Goal: Information Seeking & Learning: Learn about a topic

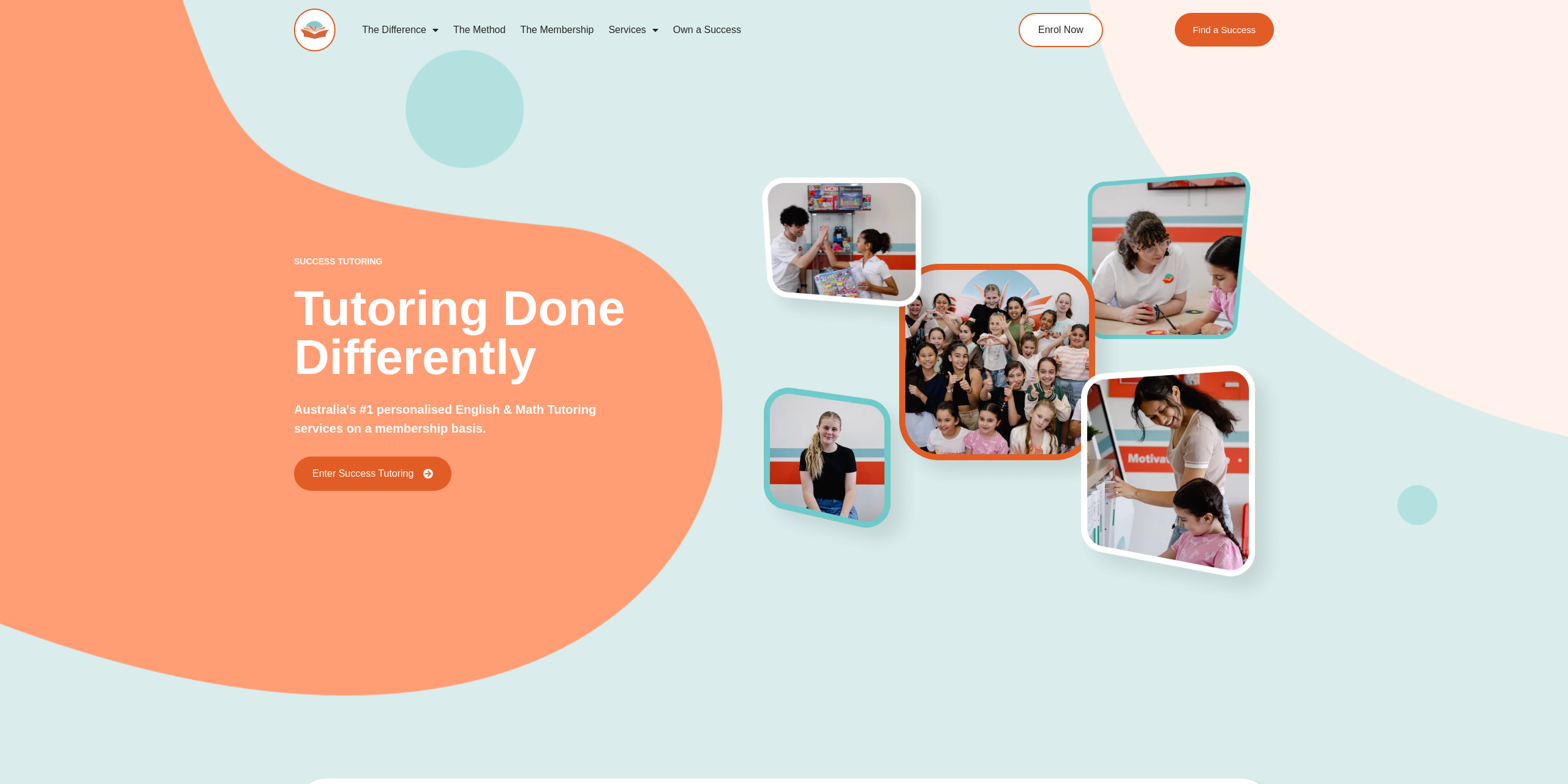
click at [488, 27] on link "The Method" at bounding box center [479, 30] width 67 height 28
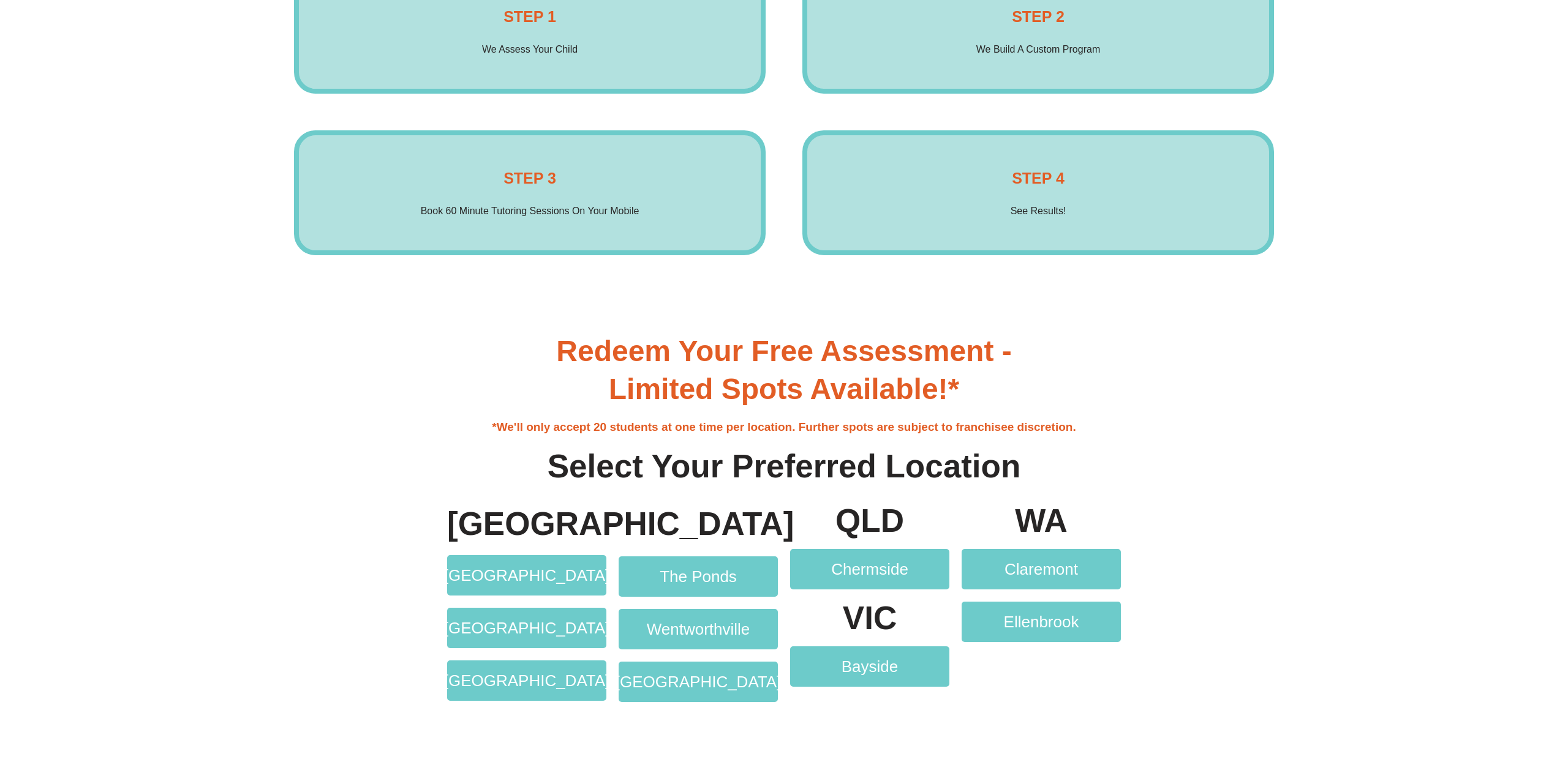
scroll to position [2622, 0]
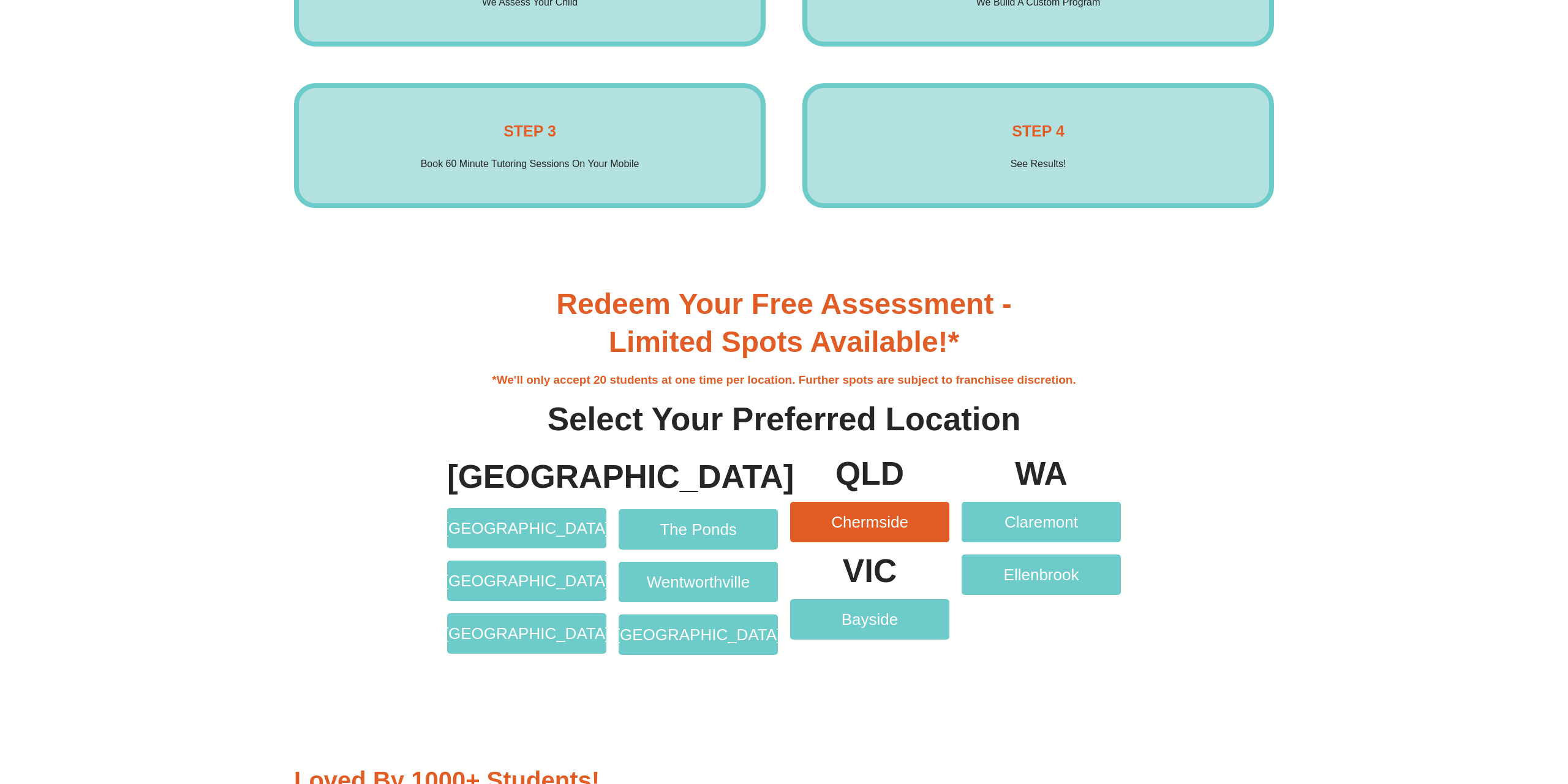
click at [857, 528] on span "Chermside" at bounding box center [869, 522] width 77 height 16
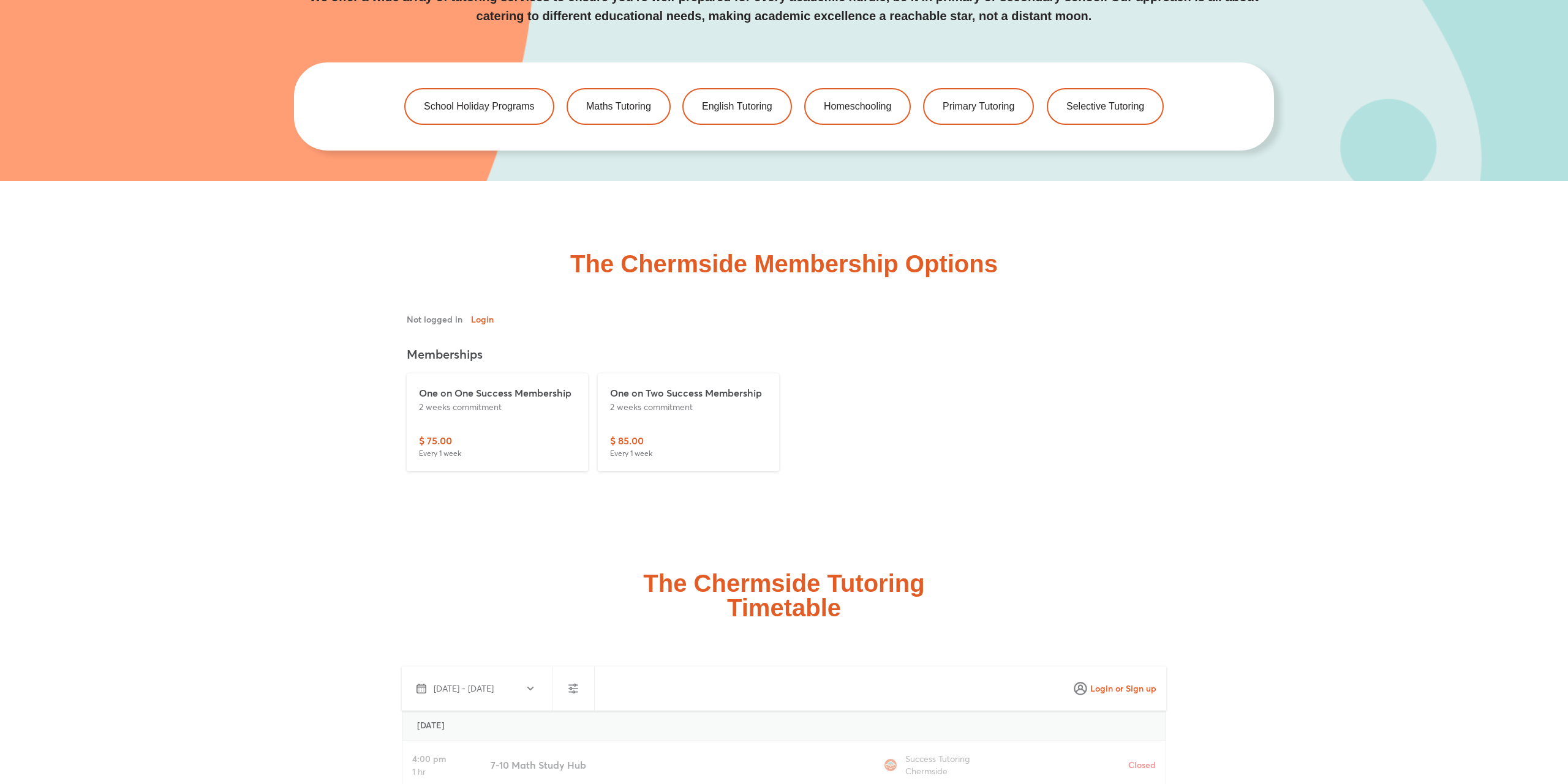
scroll to position [2873, 0]
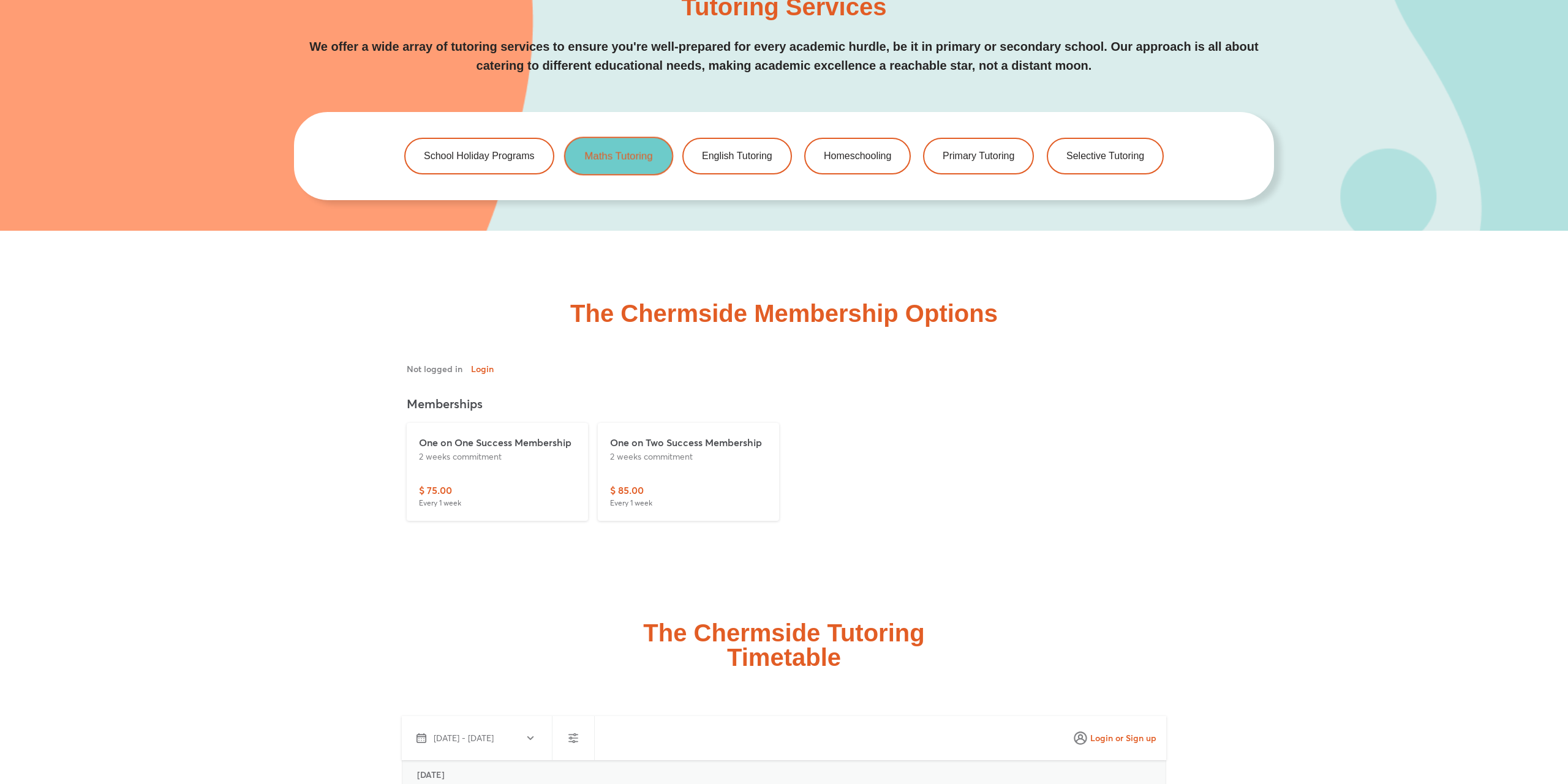
click at [620, 161] on link "Maths Tutoring" at bounding box center [617, 155] width 109 height 39
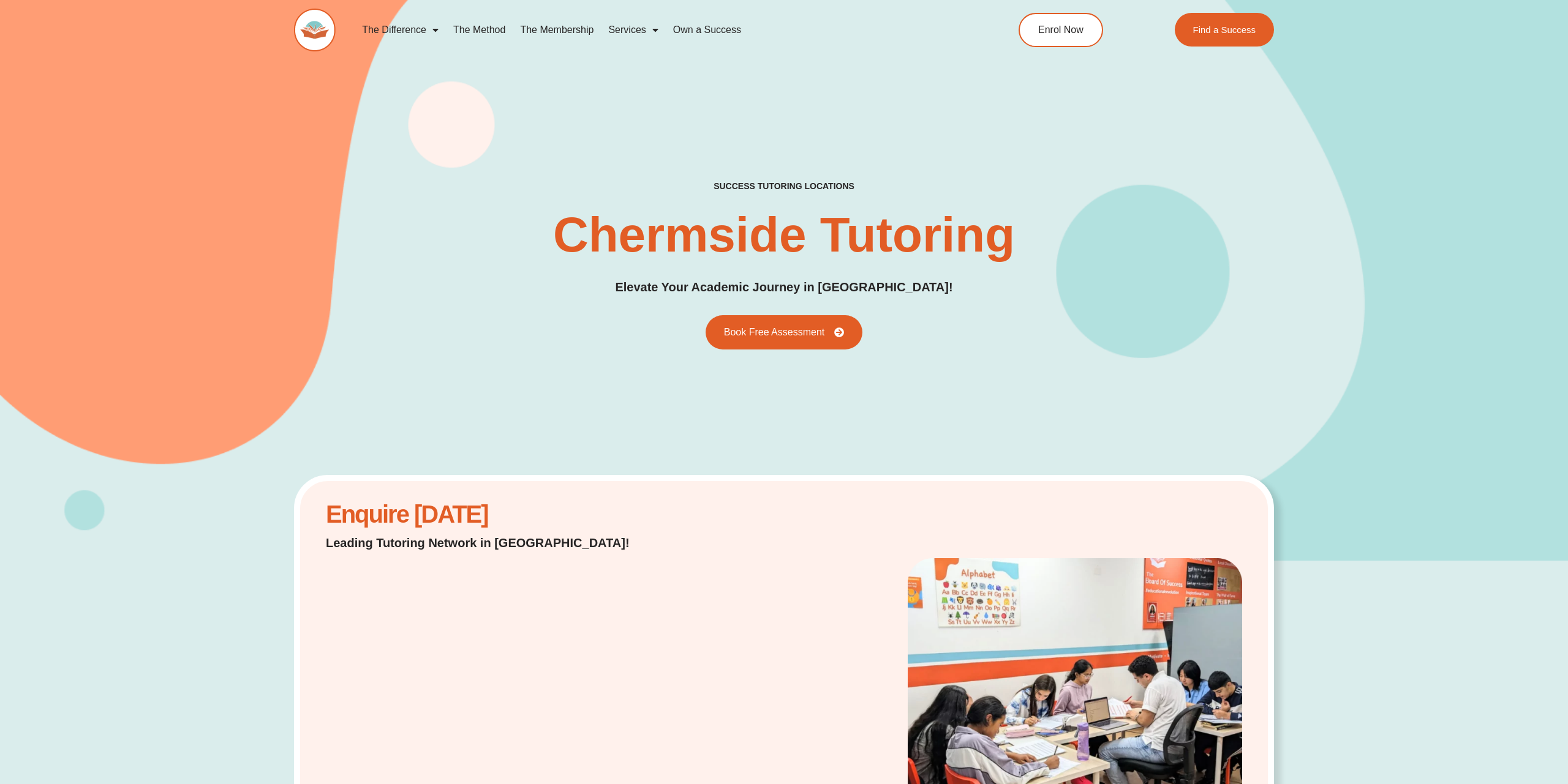
click at [477, 31] on link "The Method" at bounding box center [479, 30] width 67 height 28
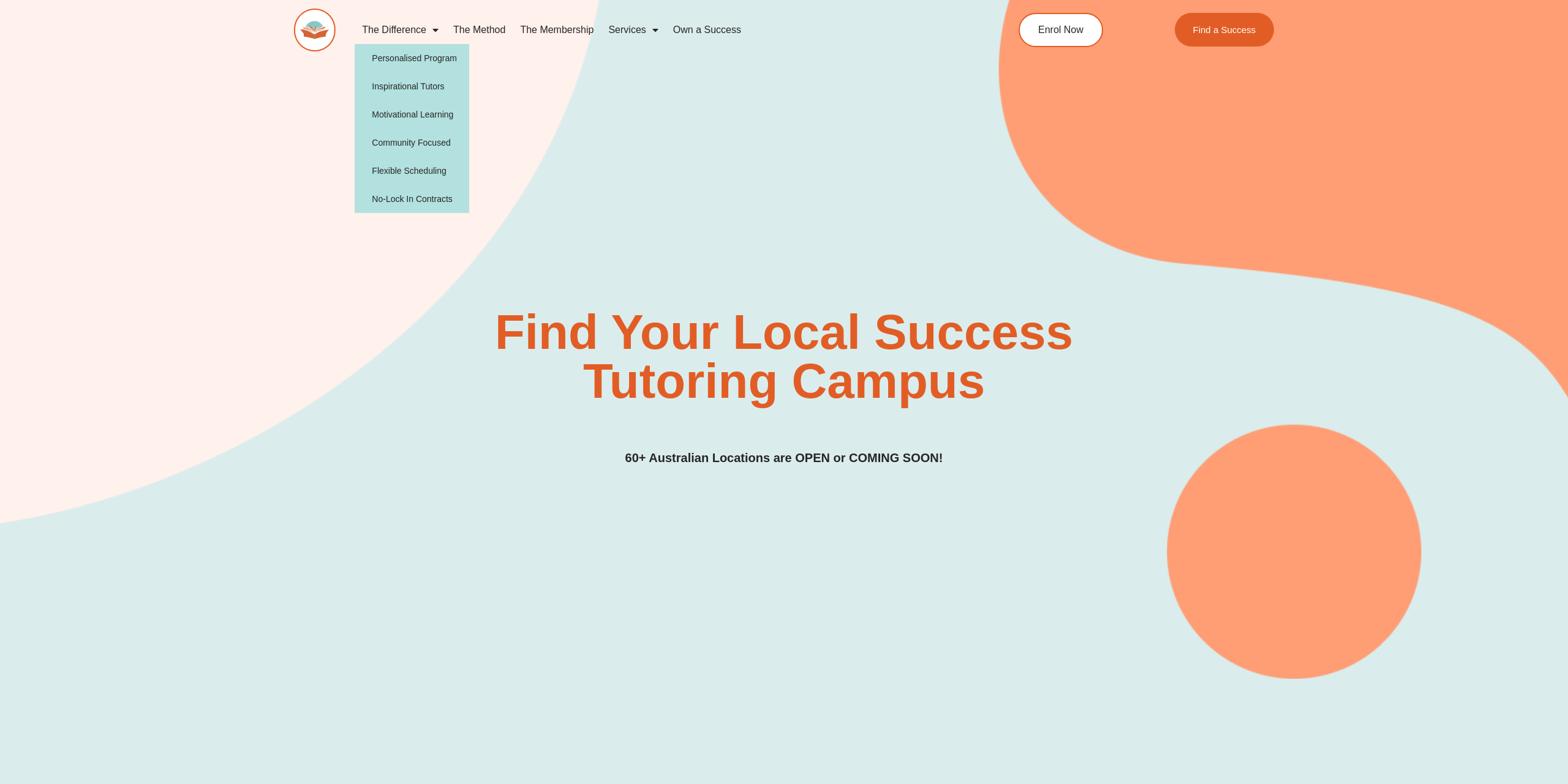
click at [321, 26] on img at bounding box center [315, 29] width 41 height 43
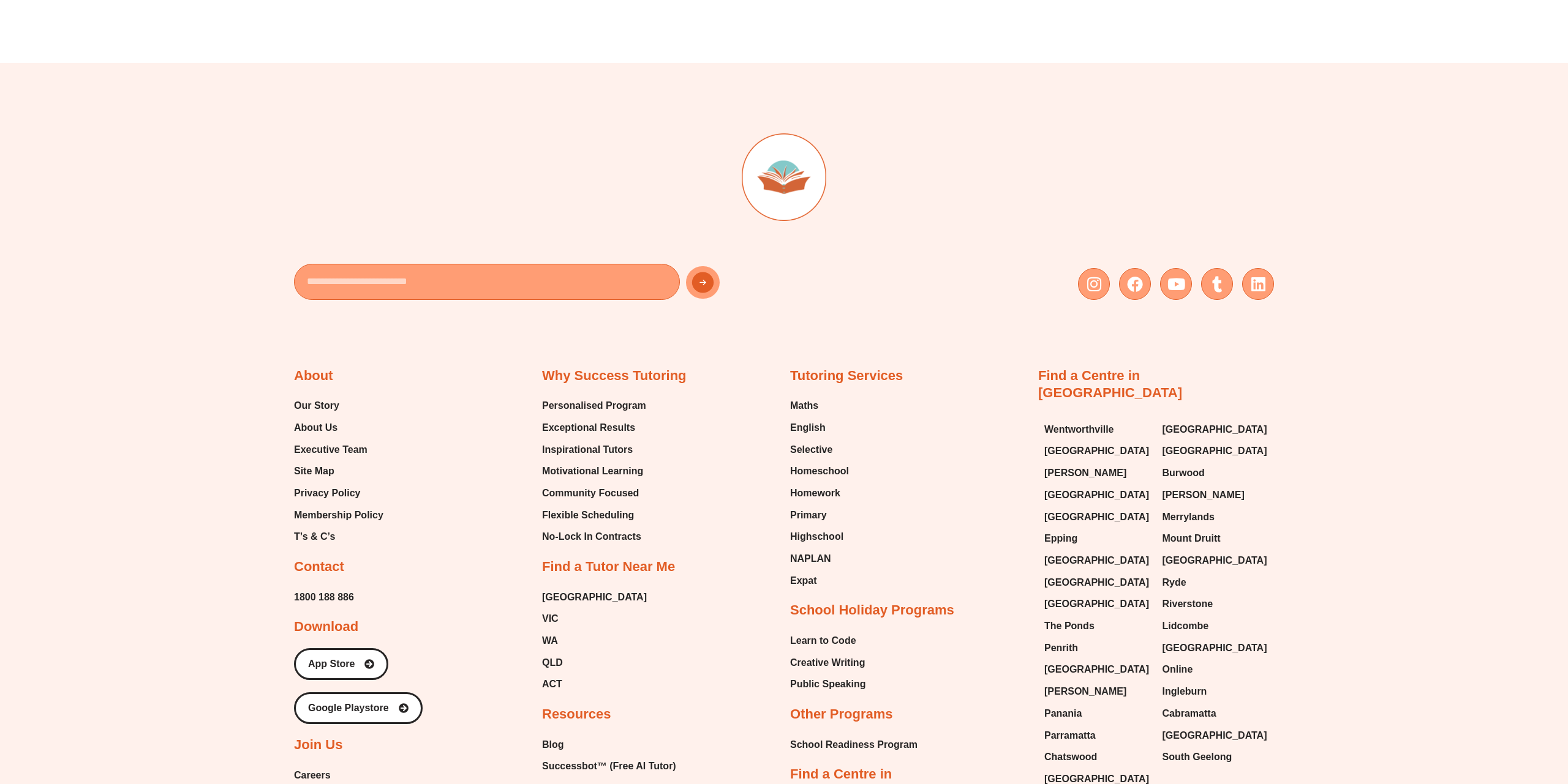
scroll to position [5619, 0]
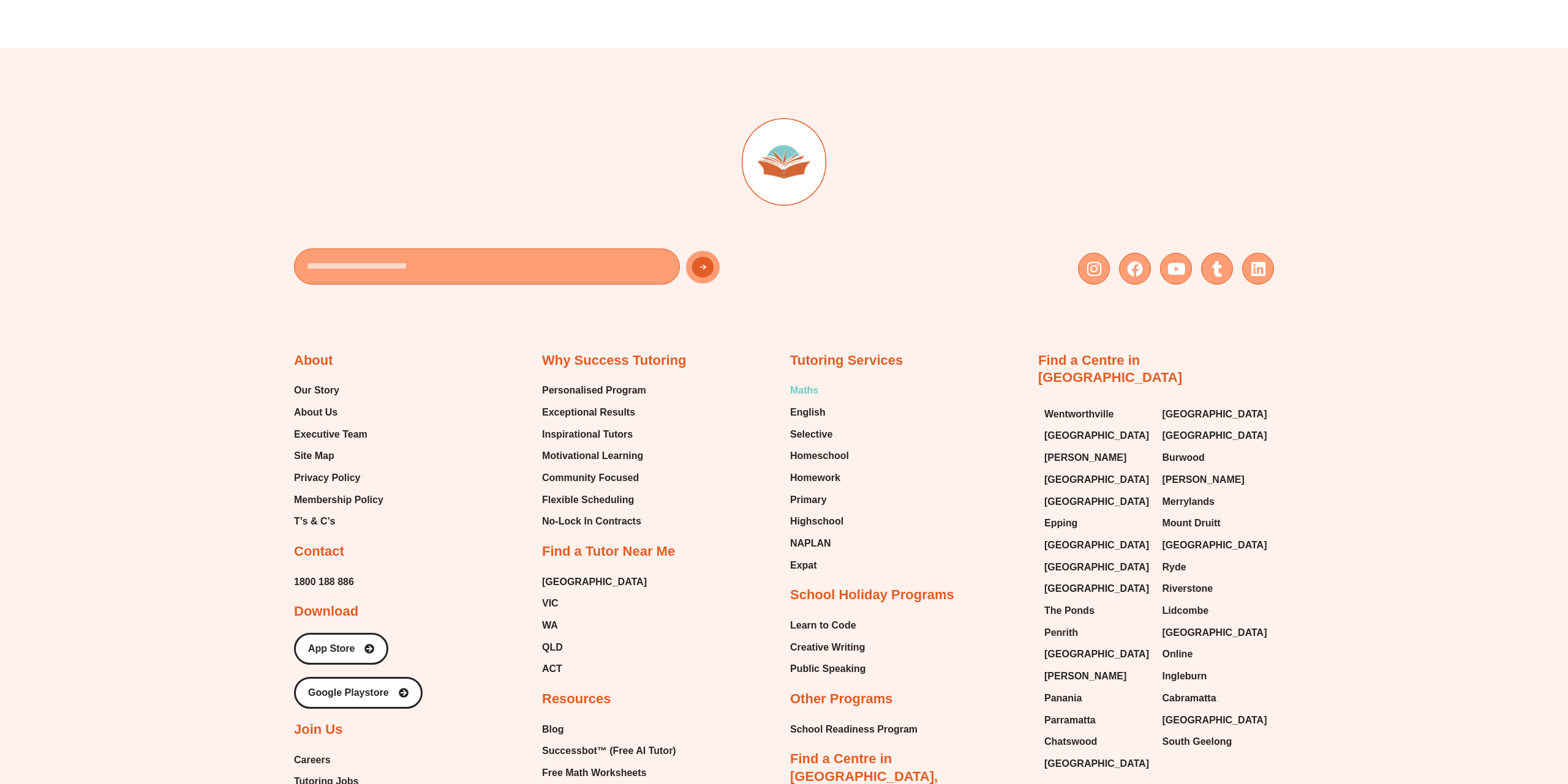
click at [801, 381] on span "Maths" at bounding box center [804, 390] width 28 height 18
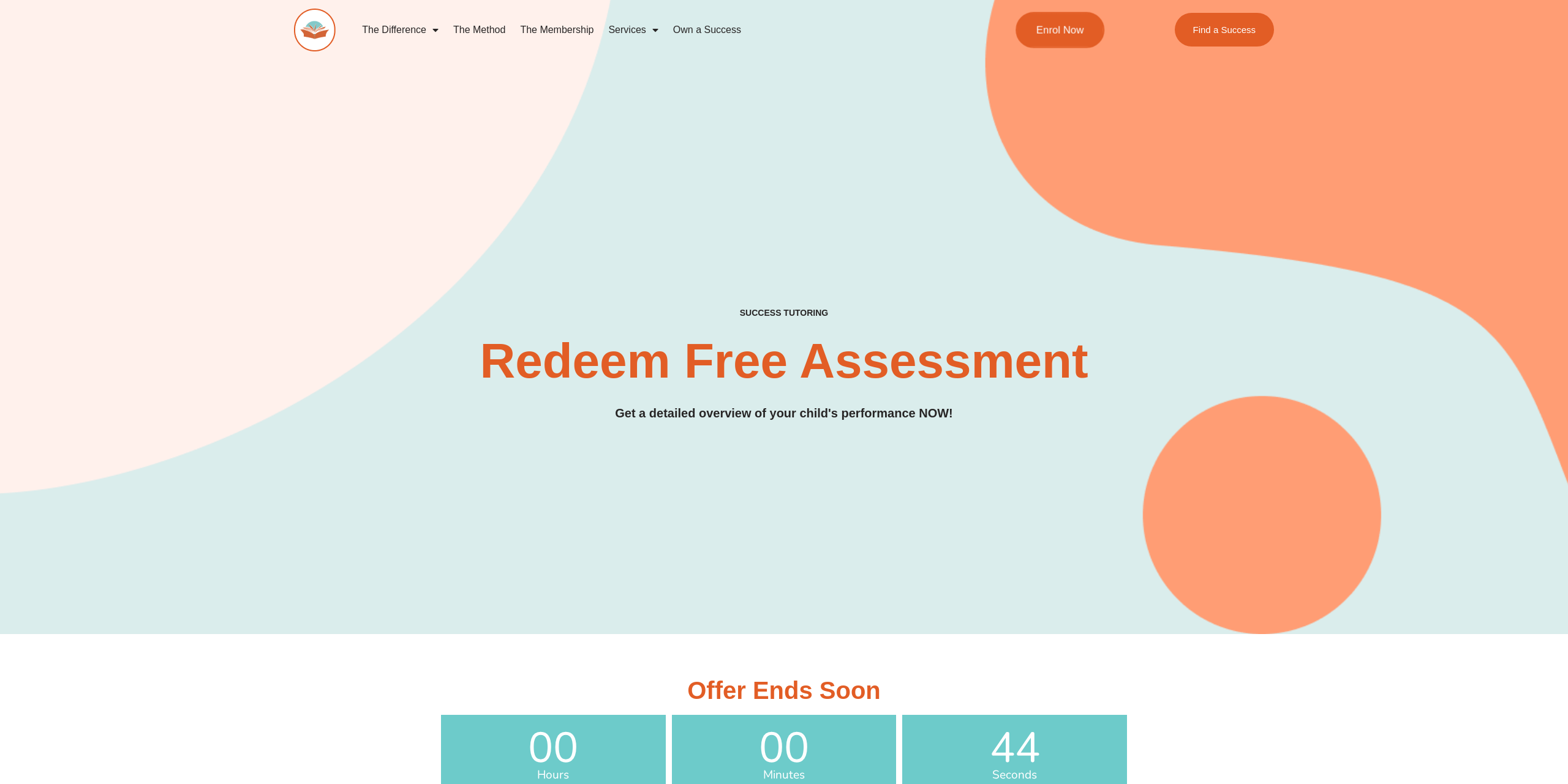
click at [1063, 25] on link "Enrol Now" at bounding box center [1060, 29] width 88 height 36
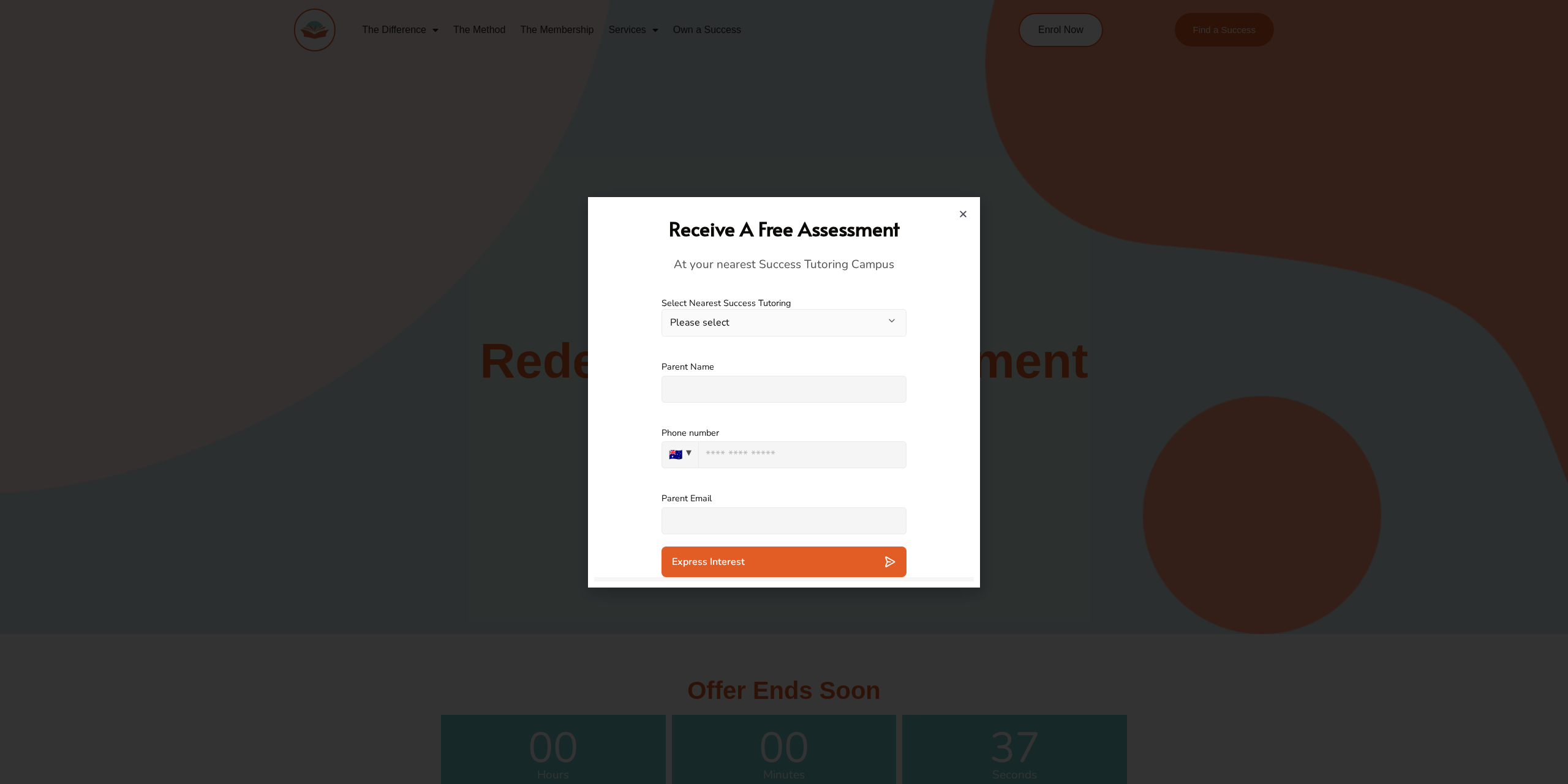
click at [965, 212] on icon "Close" at bounding box center [963, 213] width 9 height 9
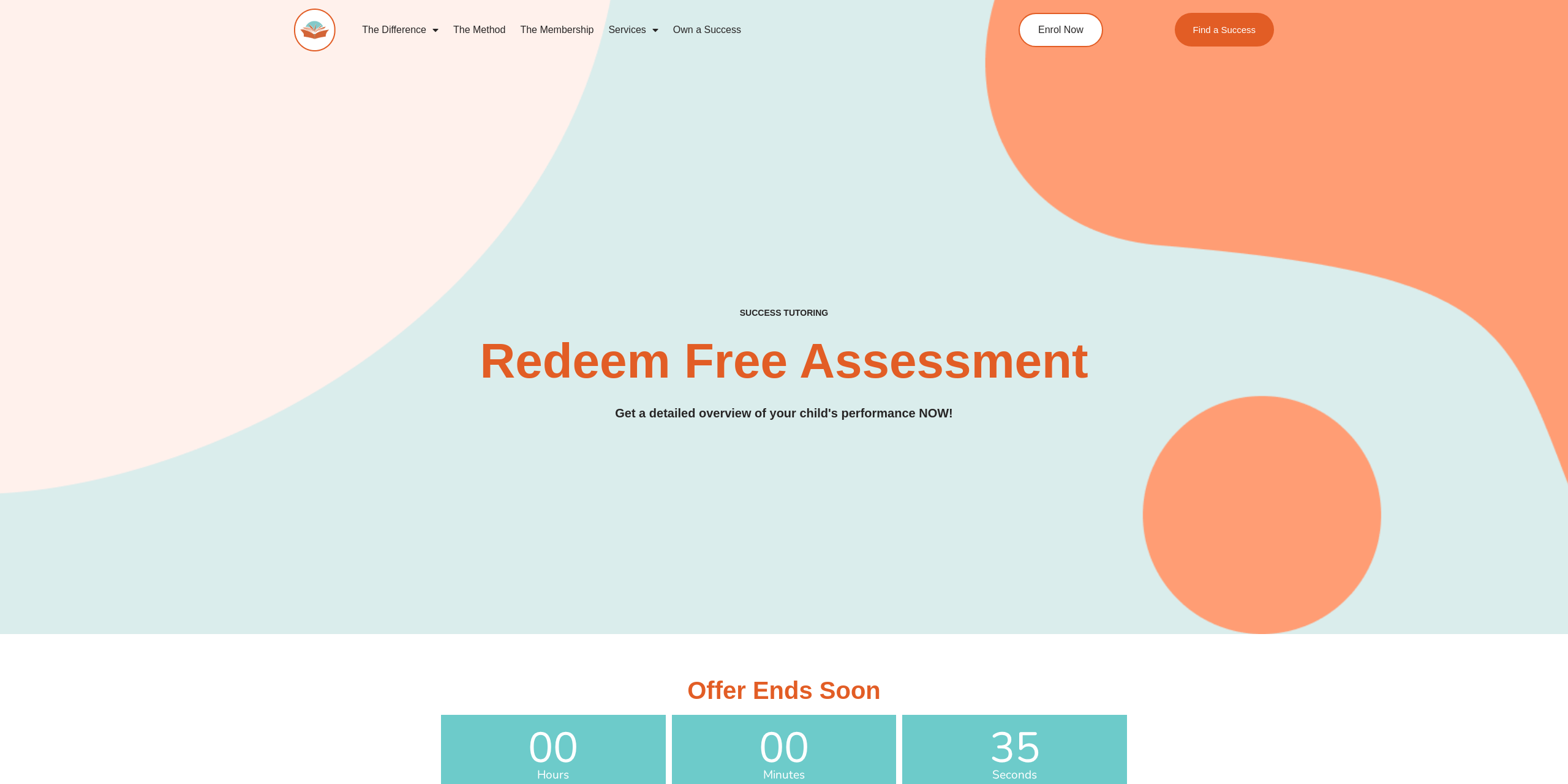
click at [565, 27] on link "The Membership" at bounding box center [557, 30] width 88 height 28
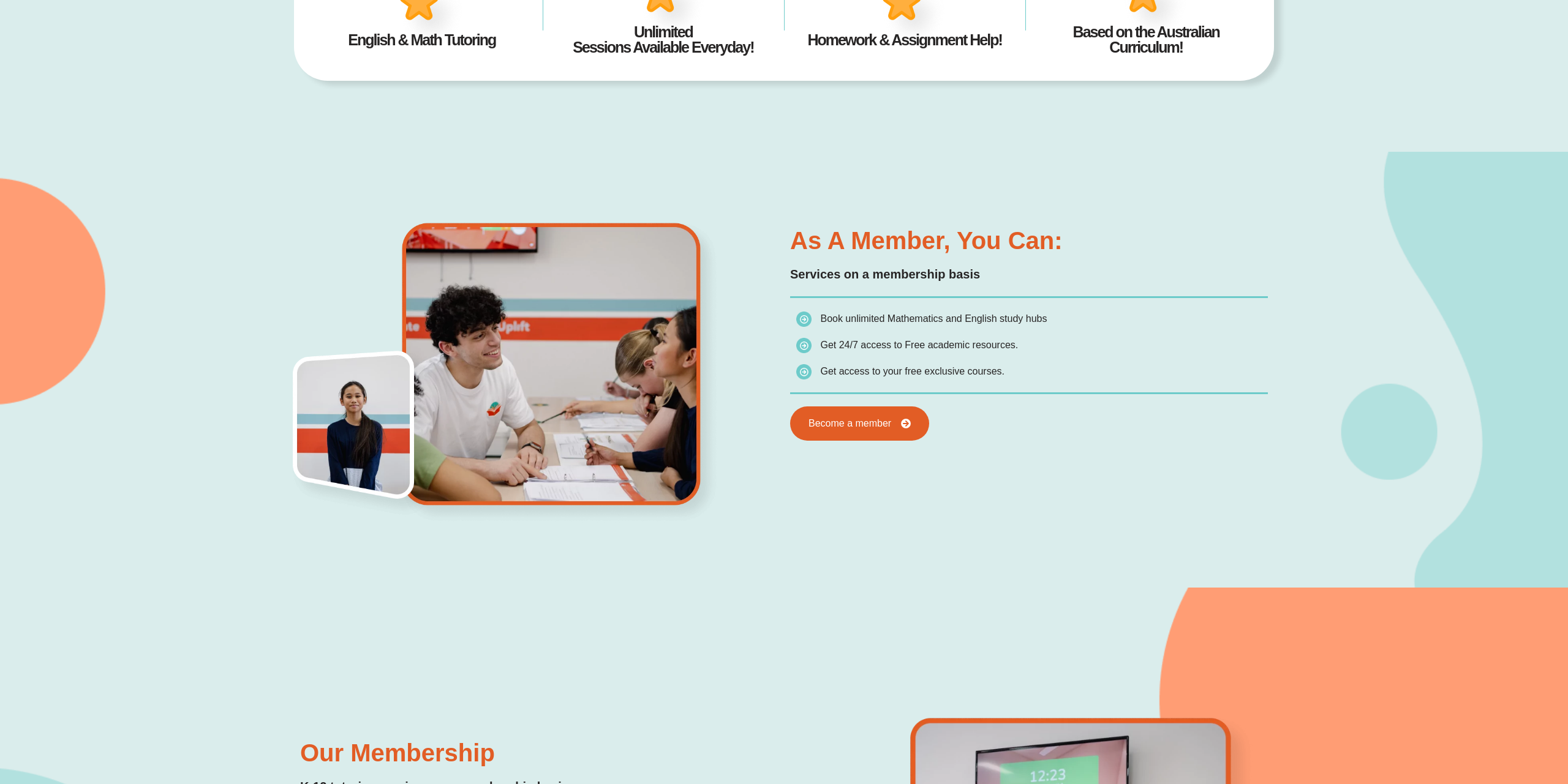
scroll to position [749, 0]
click at [850, 428] on span "Become a member" at bounding box center [849, 423] width 91 height 11
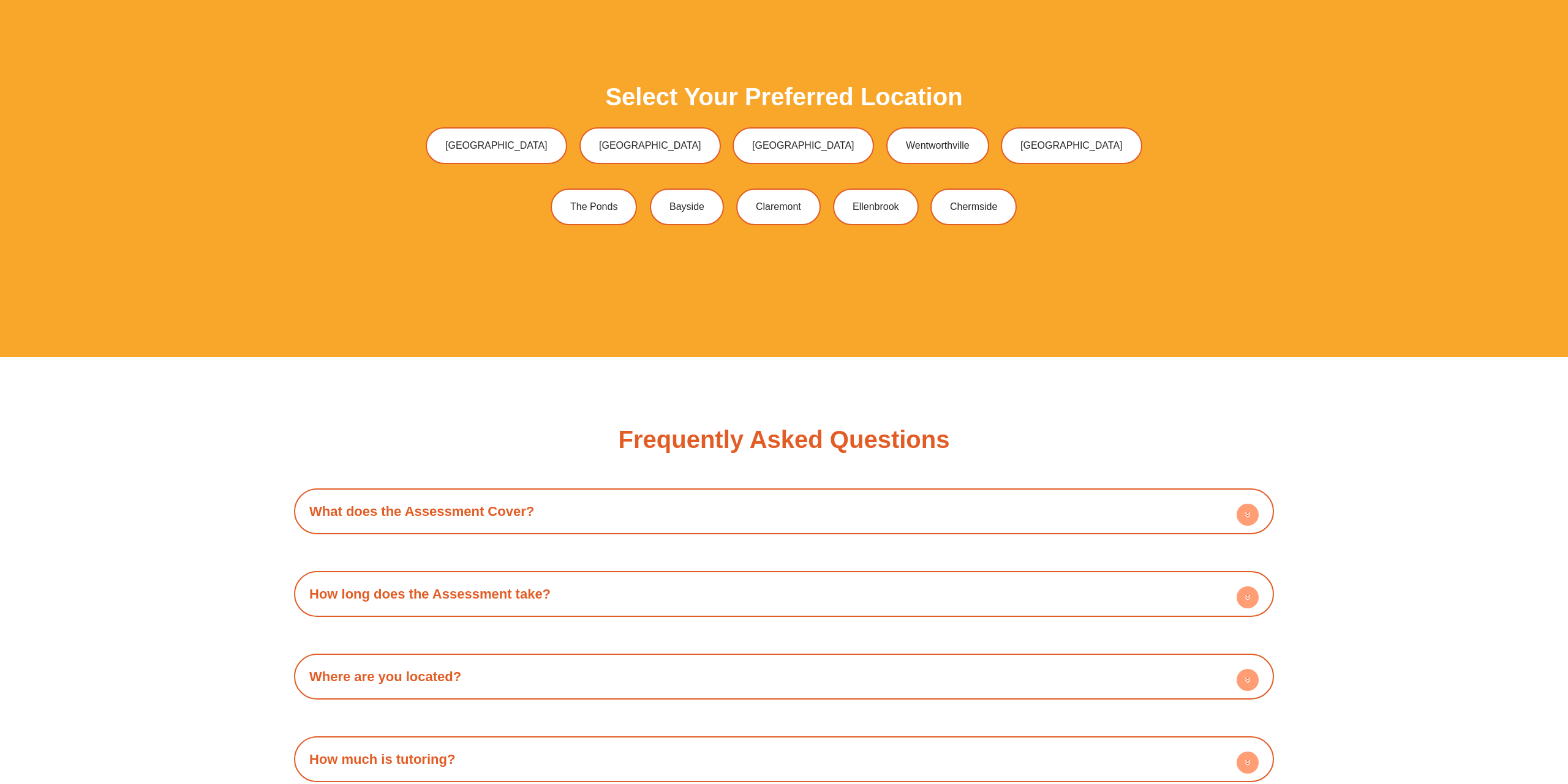
scroll to position [4246, 0]
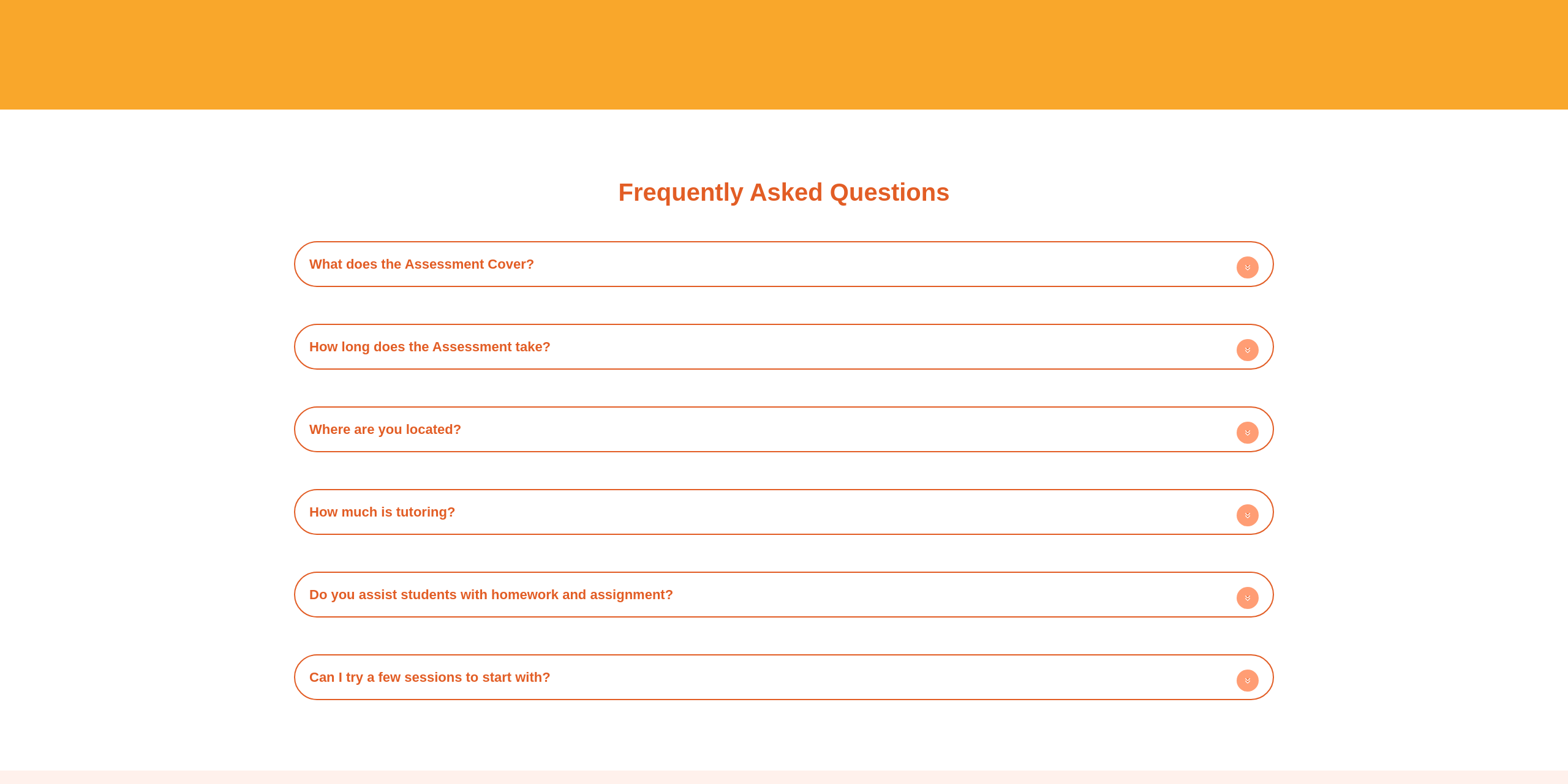
click at [1246, 344] on circle at bounding box center [1247, 350] width 22 height 22
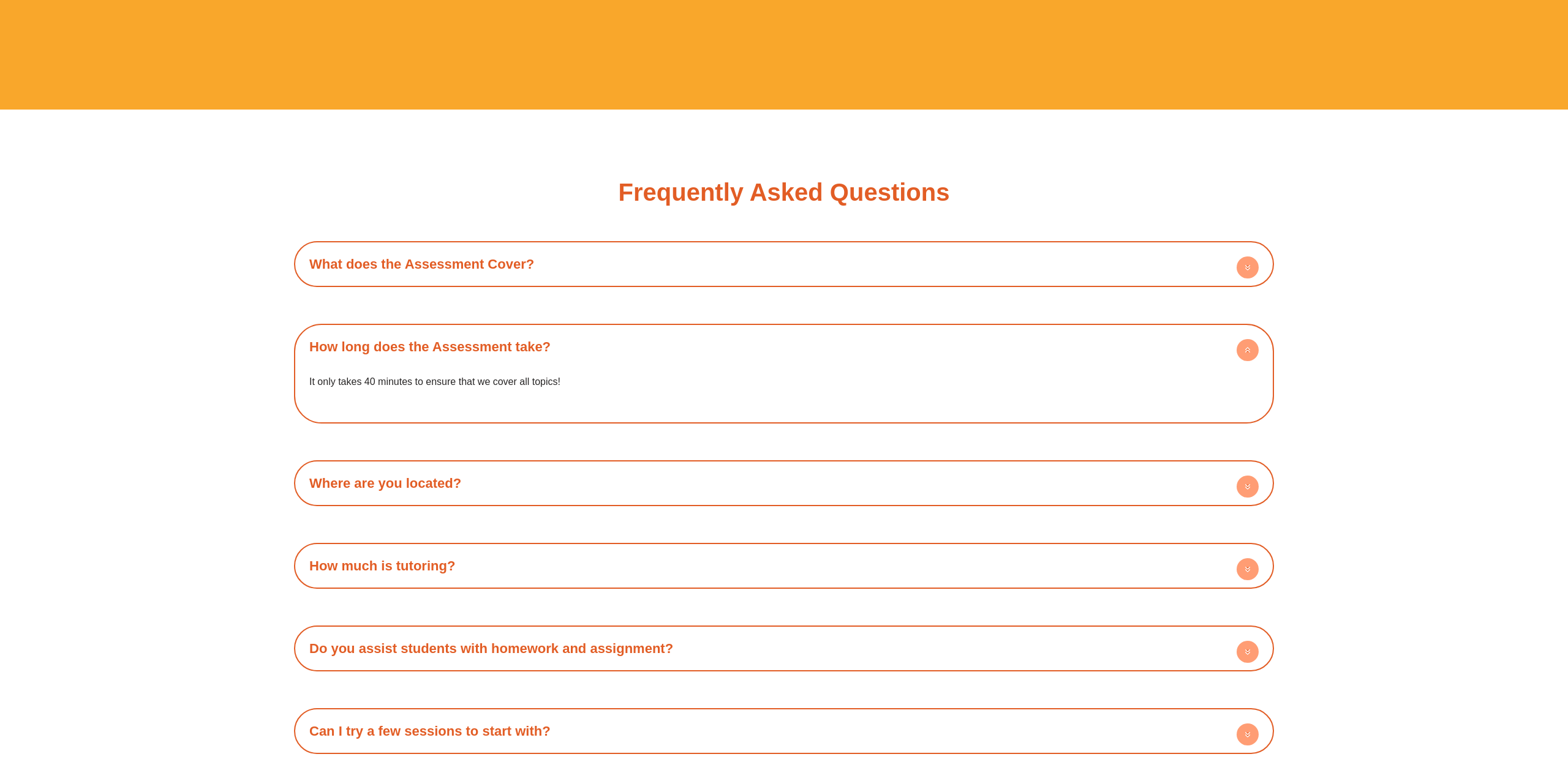
click at [1246, 348] on circle at bounding box center [1247, 350] width 22 height 22
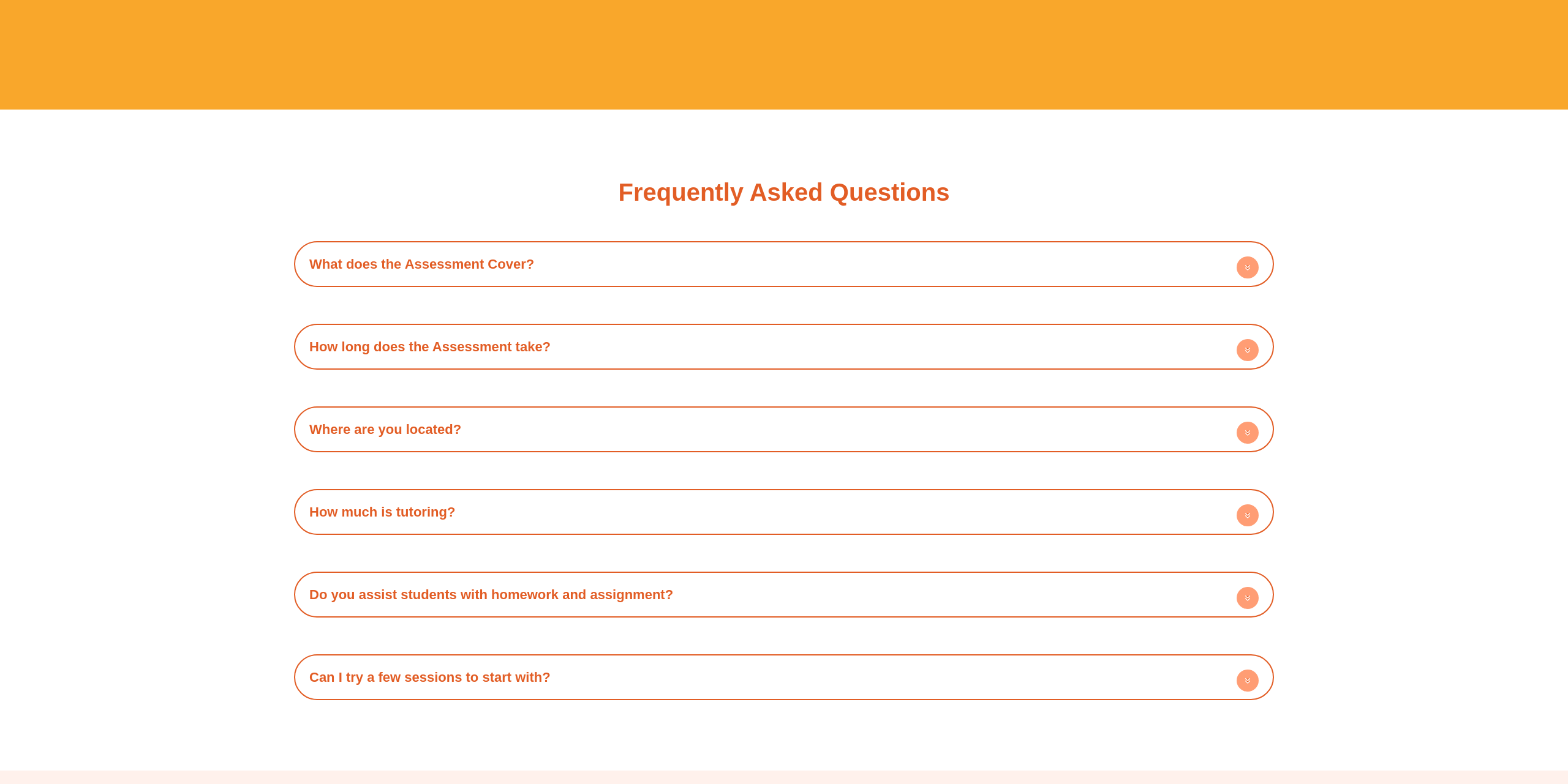
click at [1243, 272] on circle at bounding box center [1247, 267] width 22 height 22
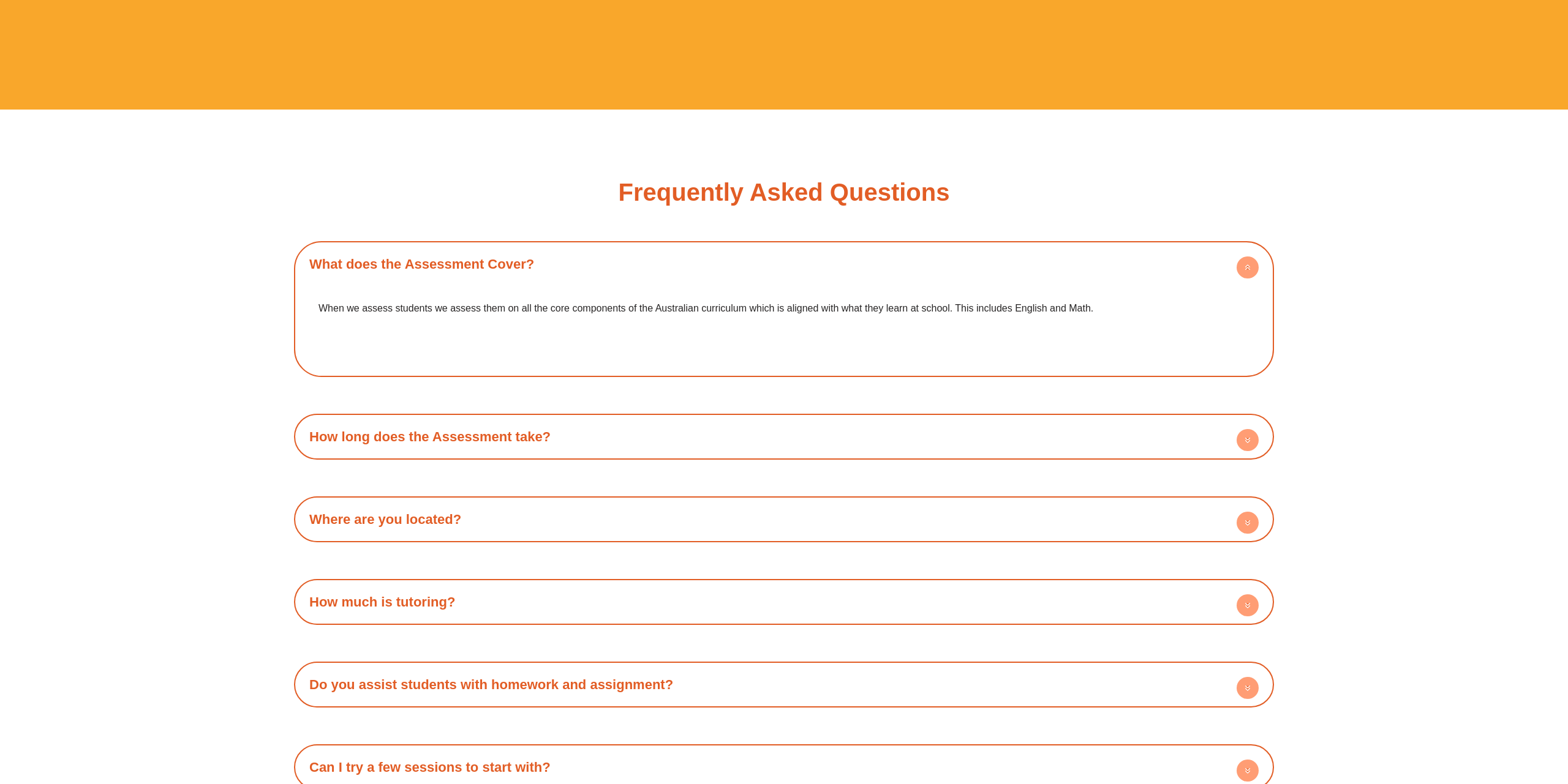
click at [1243, 274] on circle at bounding box center [1247, 267] width 22 height 22
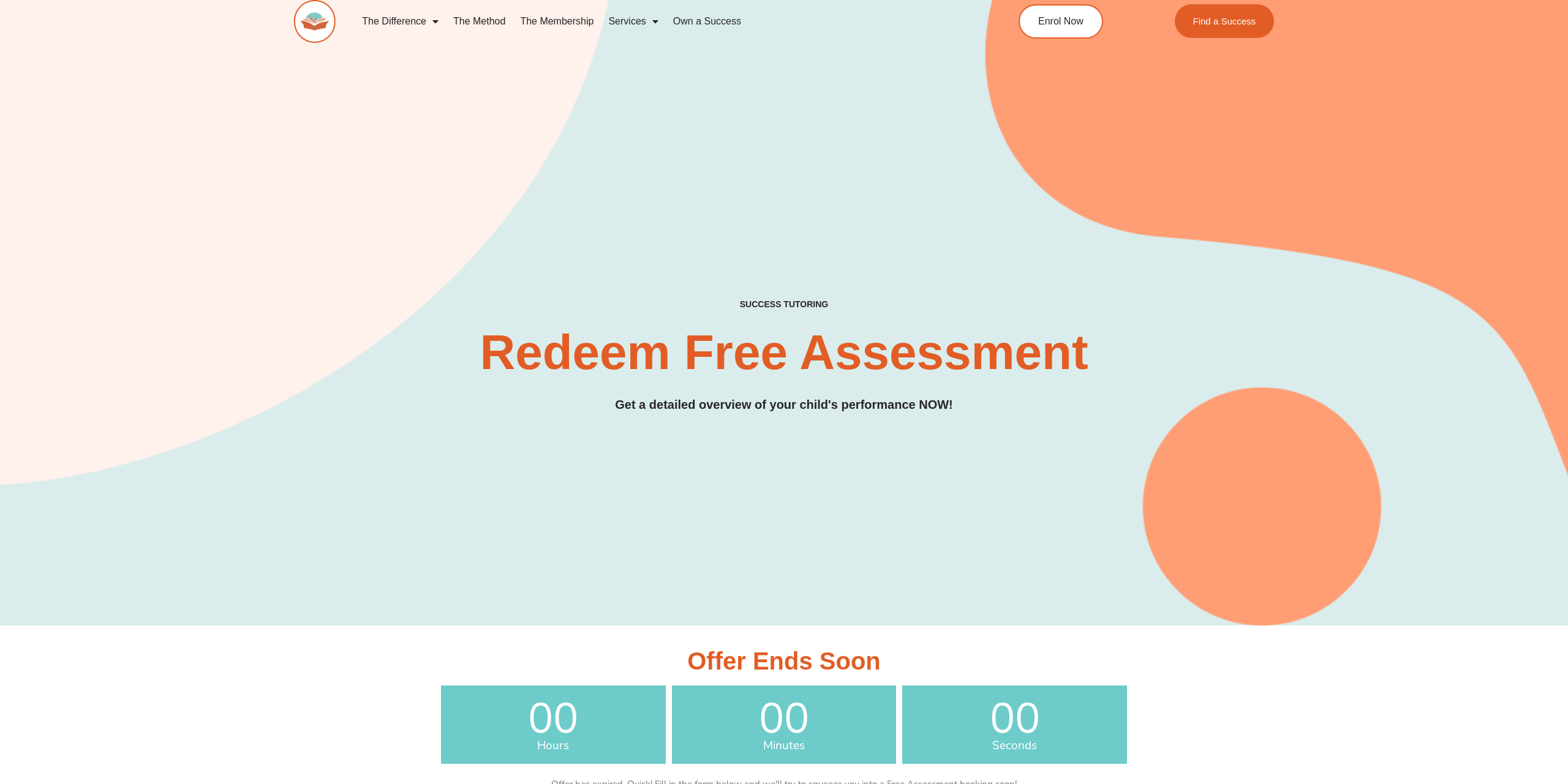
scroll to position [0, 0]
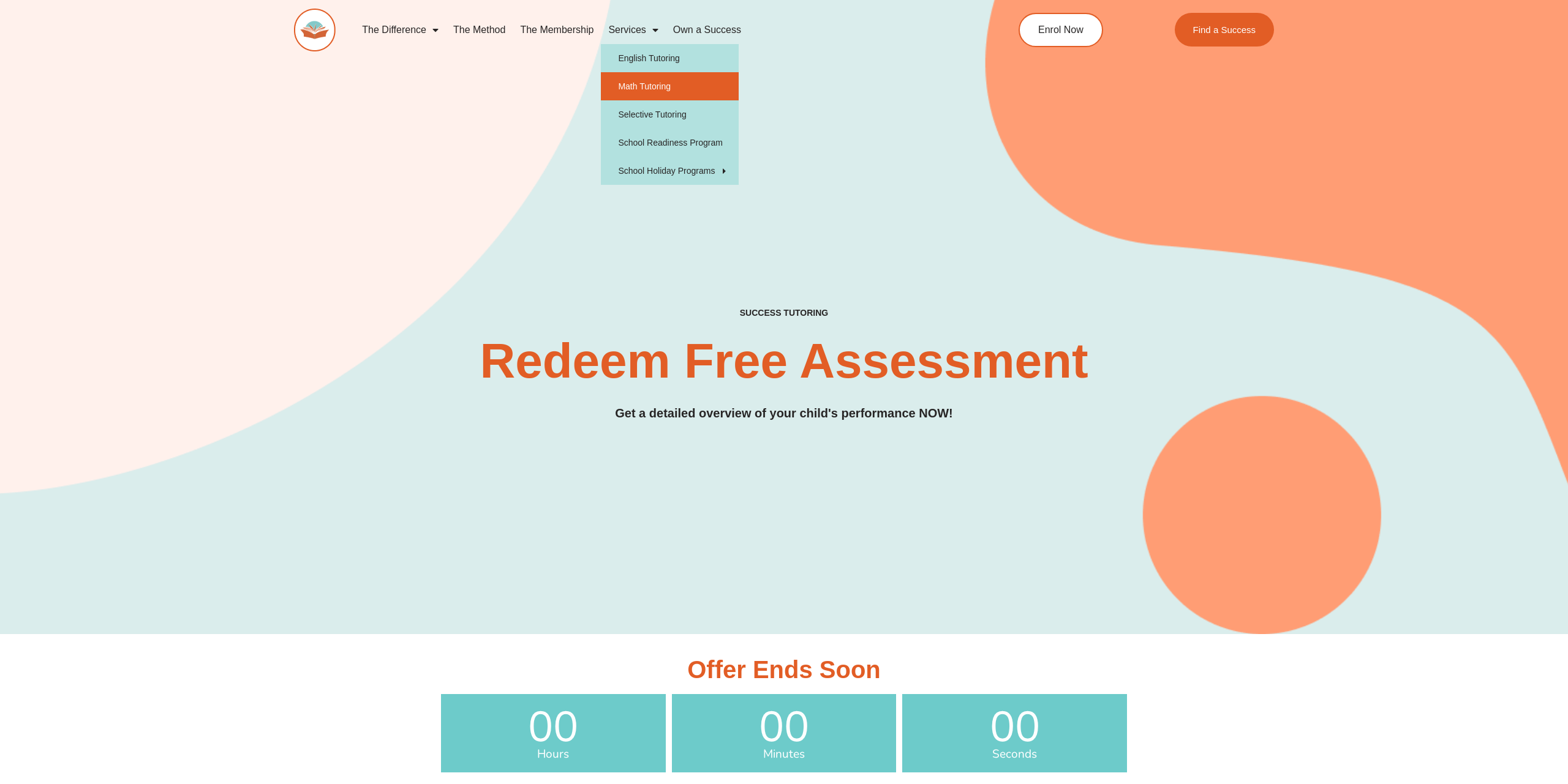
click at [645, 93] on link "Math Tutoring" at bounding box center [670, 86] width 138 height 28
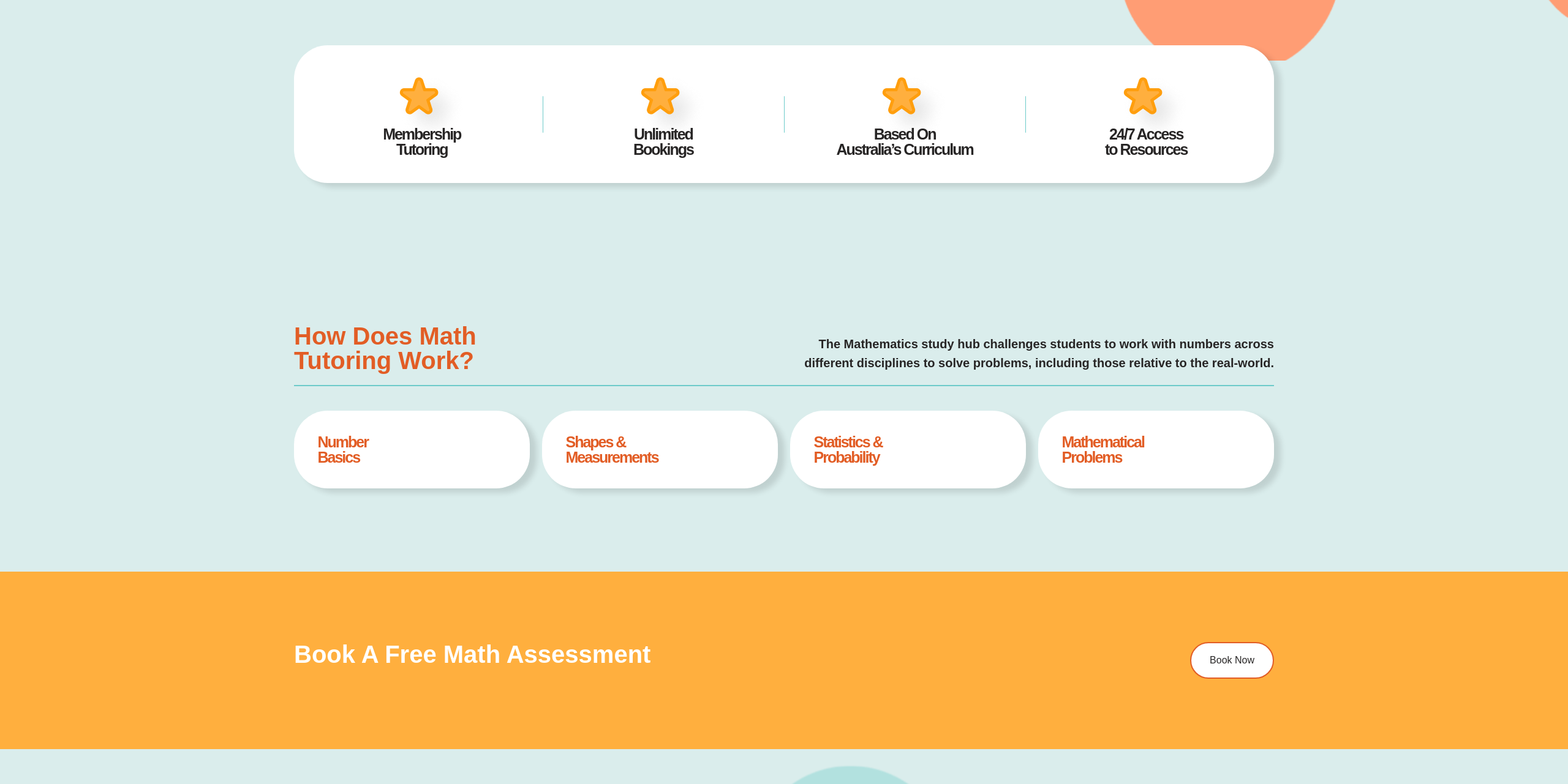
type input "*"
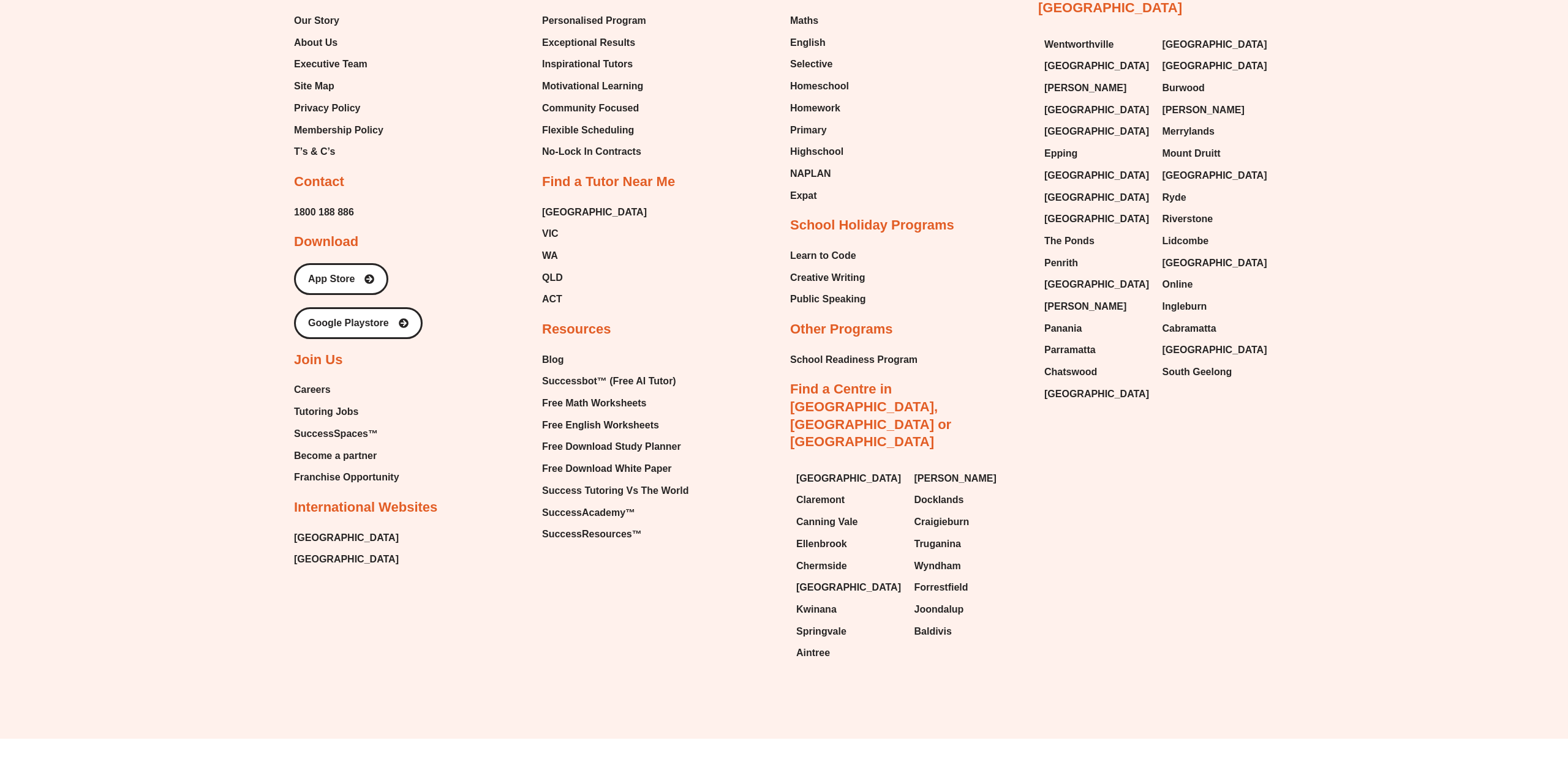
scroll to position [4855, 0]
